Goal: Find specific page/section: Find specific page/section

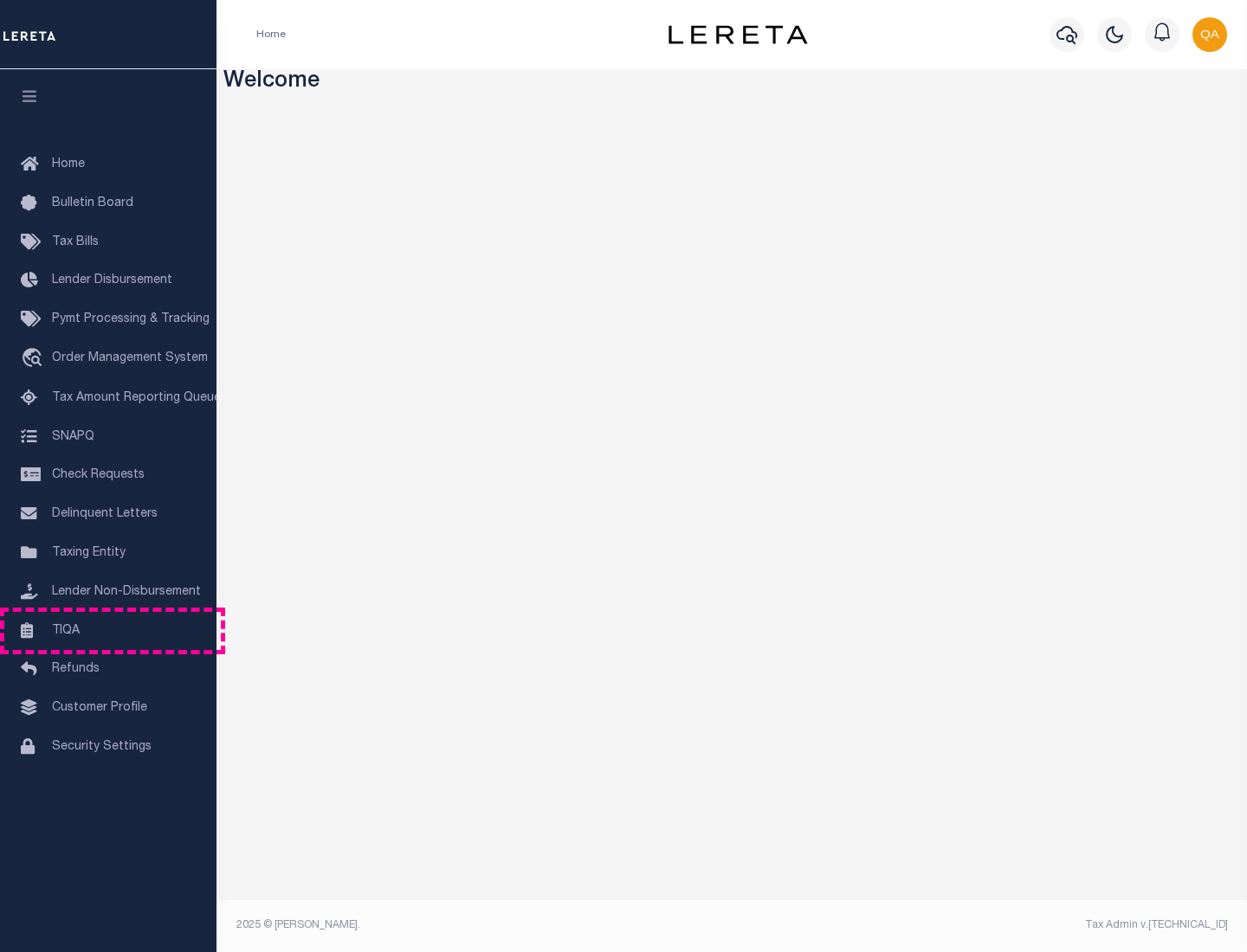
click at [108, 631] on link "TIQA" at bounding box center [108, 631] width 217 height 39
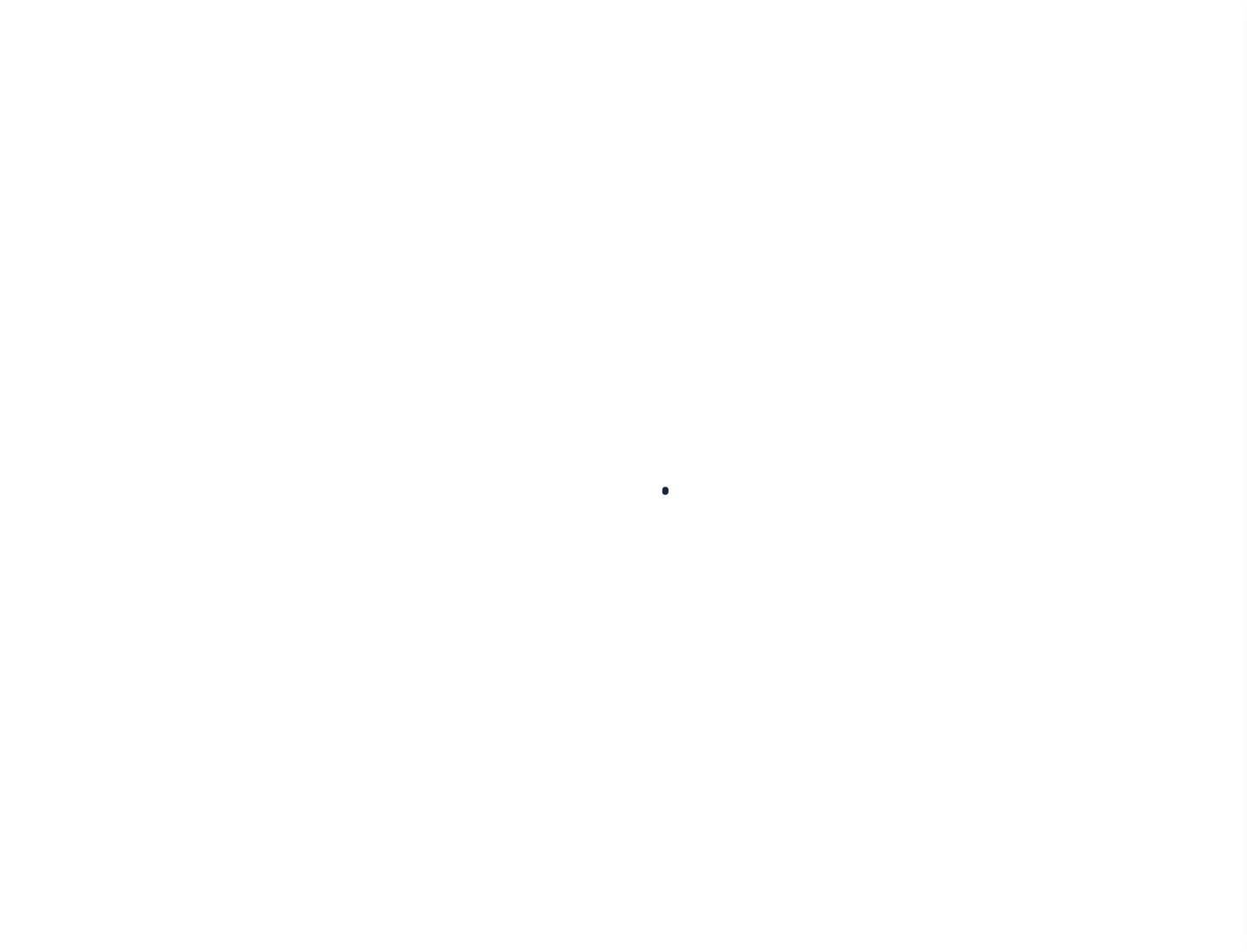
select select "200"
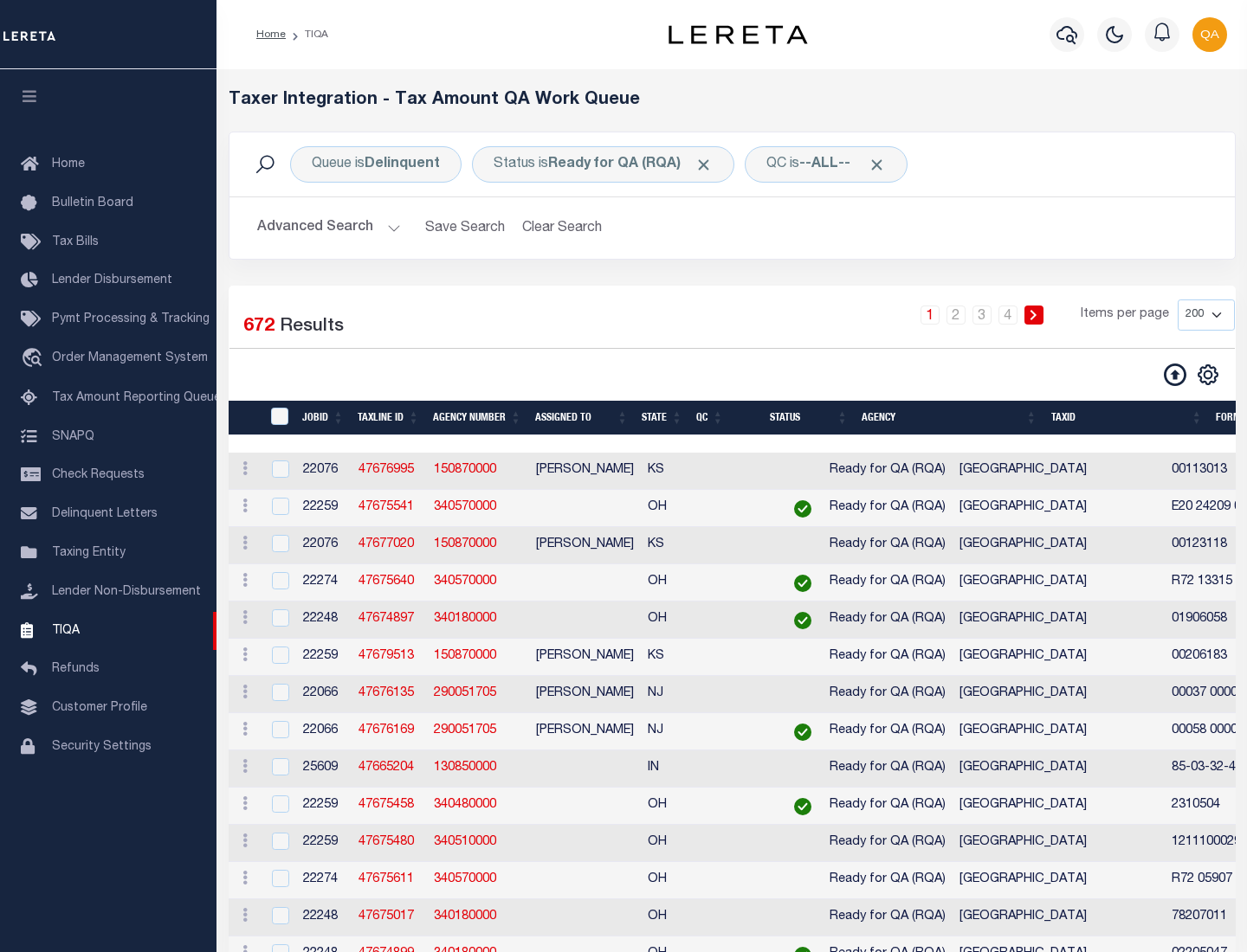
click at [710, 165] on span "Click to Remove" at bounding box center [704, 165] width 18 height 18
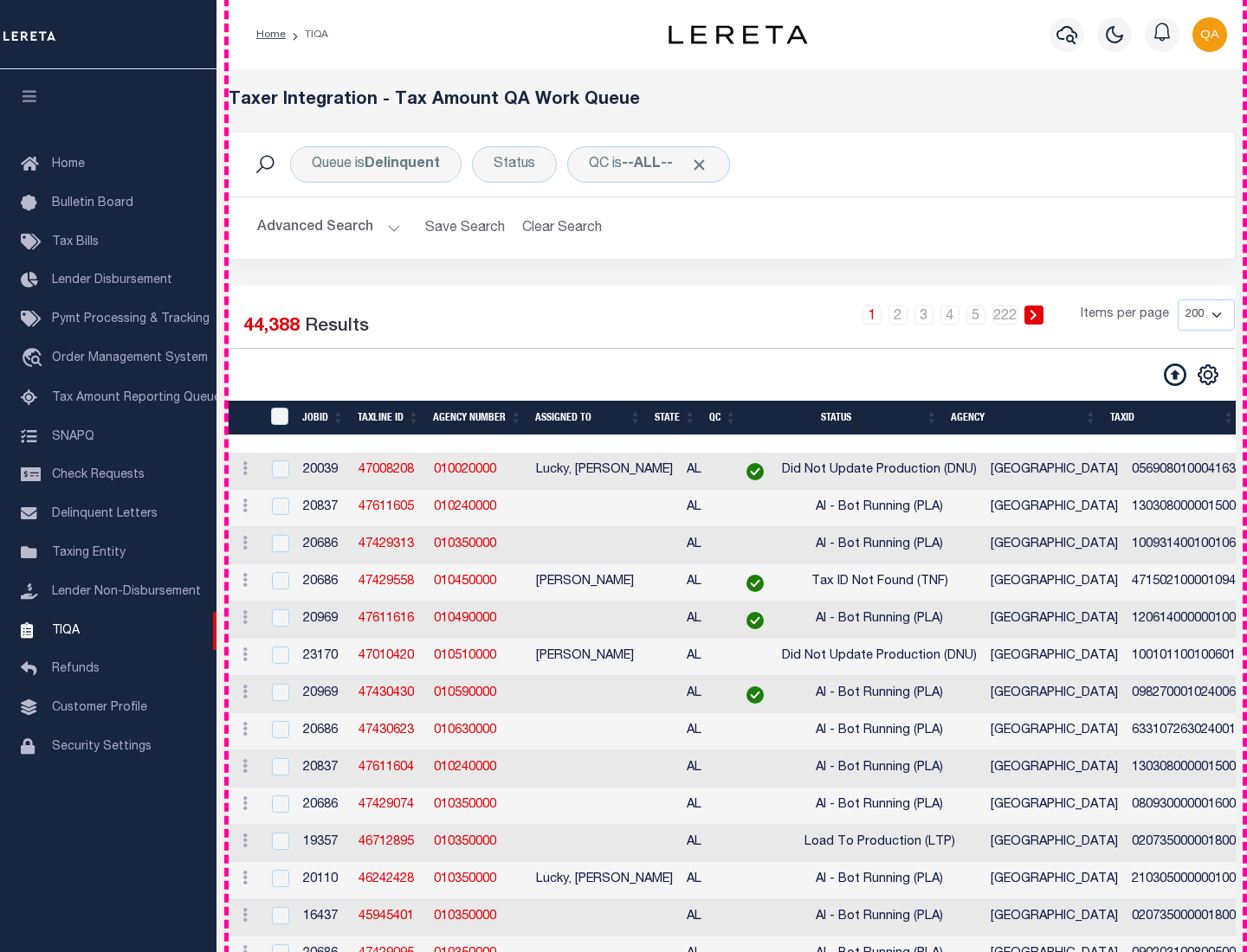
scroll to position [3700, 0]
